Goal: Transaction & Acquisition: Purchase product/service

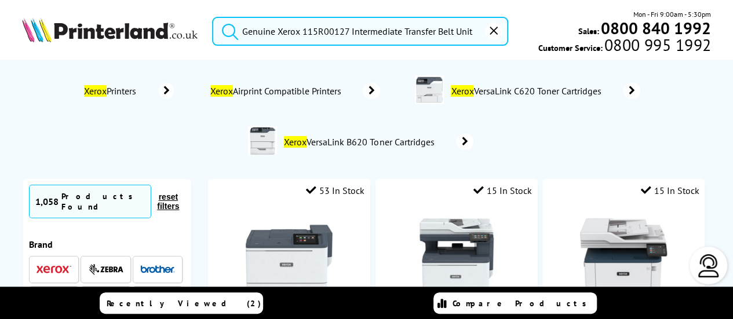
click at [491, 37] on button "reset" at bounding box center [493, 31] width 17 height 17
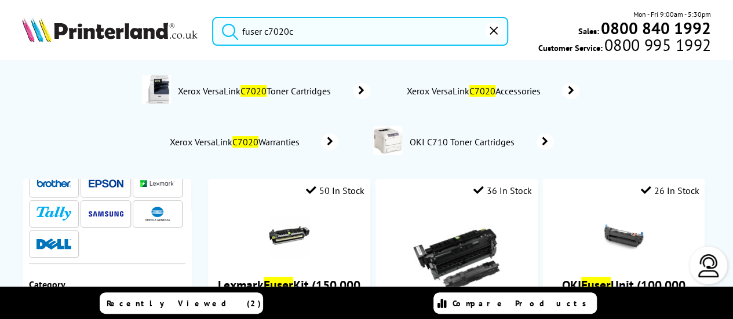
click at [243, 32] on input "fuser c7020c" at bounding box center [360, 31] width 296 height 29
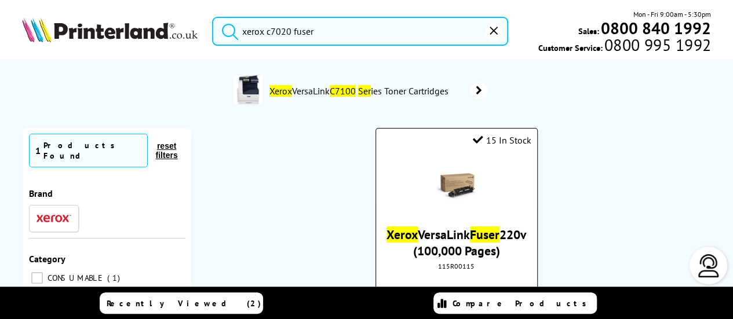
type input "xerox c7020 fuser"
click at [481, 238] on link "Xerox VersaLink Fuser 220v (100,000 Pages)" at bounding box center [456, 243] width 140 height 32
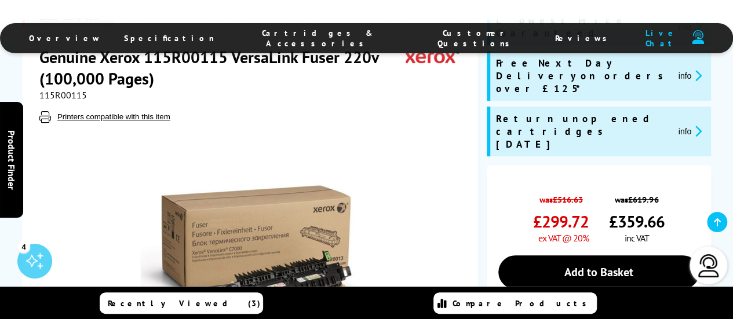
scroll to position [116, 0]
